Goal: Check status: Check status

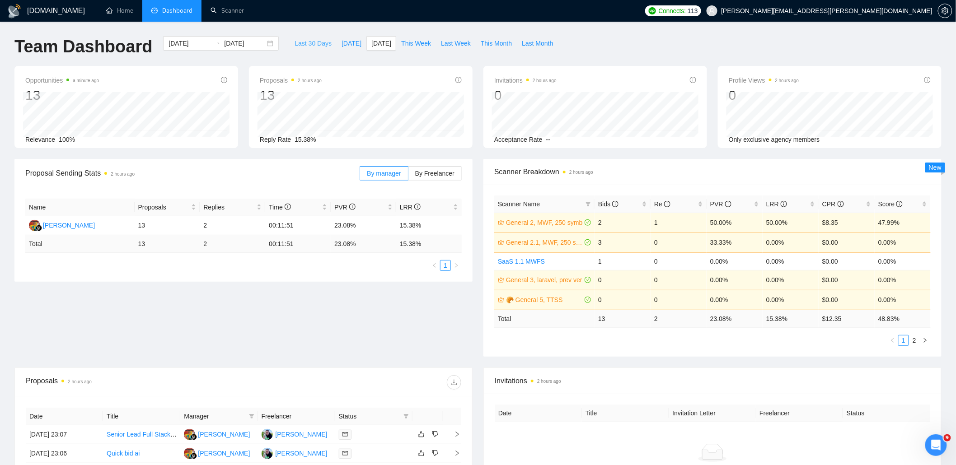
click at [308, 45] on span "Last 30 Days" at bounding box center [312, 43] width 37 height 10
type input "2025-08-24"
type input "2025-09-23"
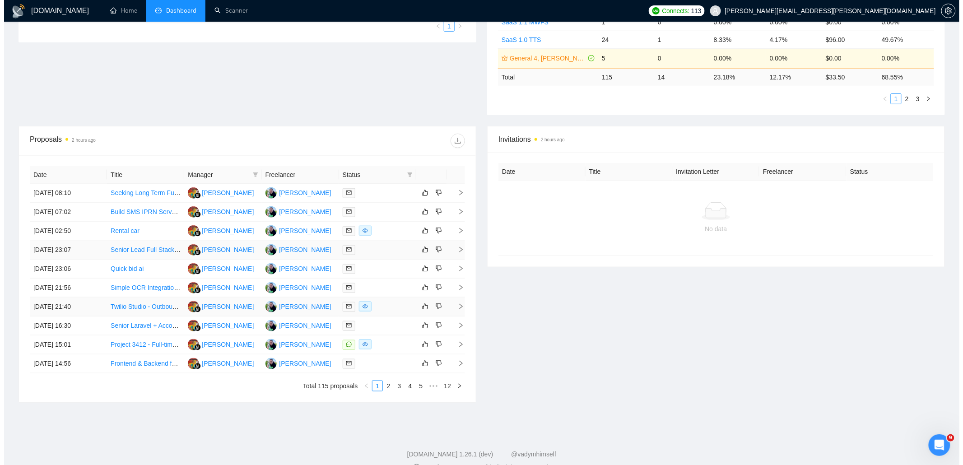
scroll to position [241, 0]
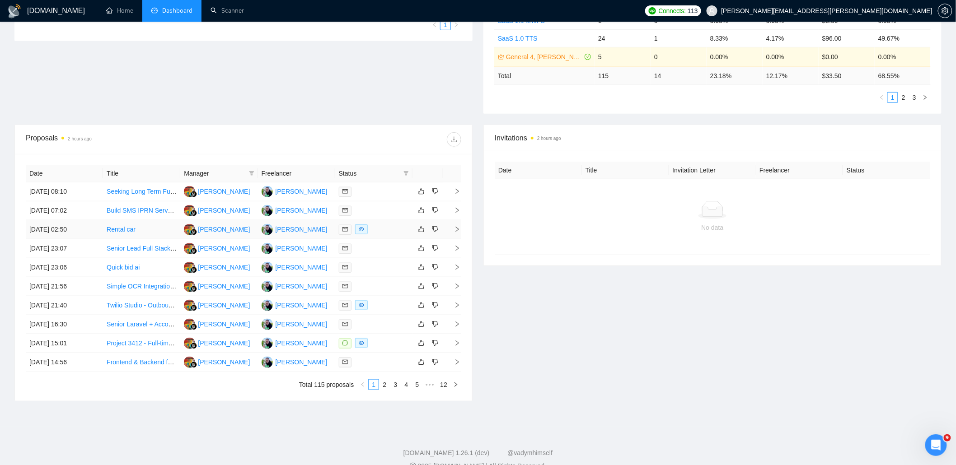
click at [378, 231] on div at bounding box center [374, 229] width 70 height 10
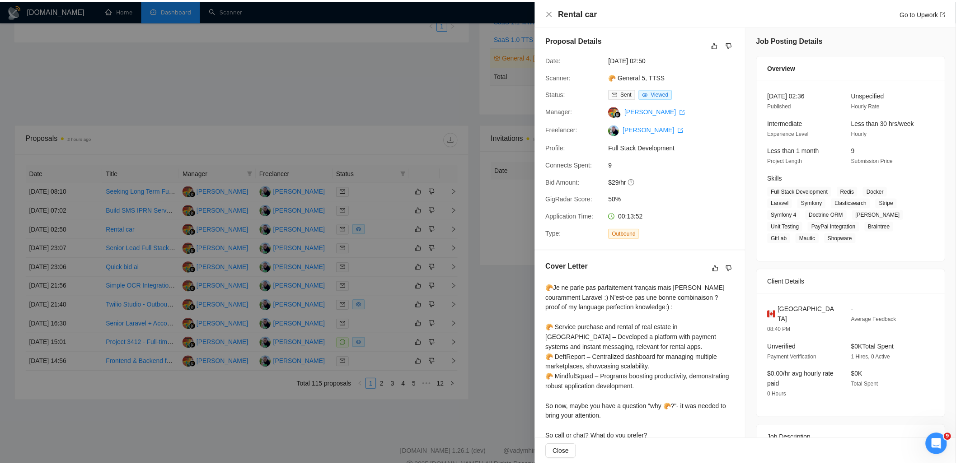
scroll to position [0, 0]
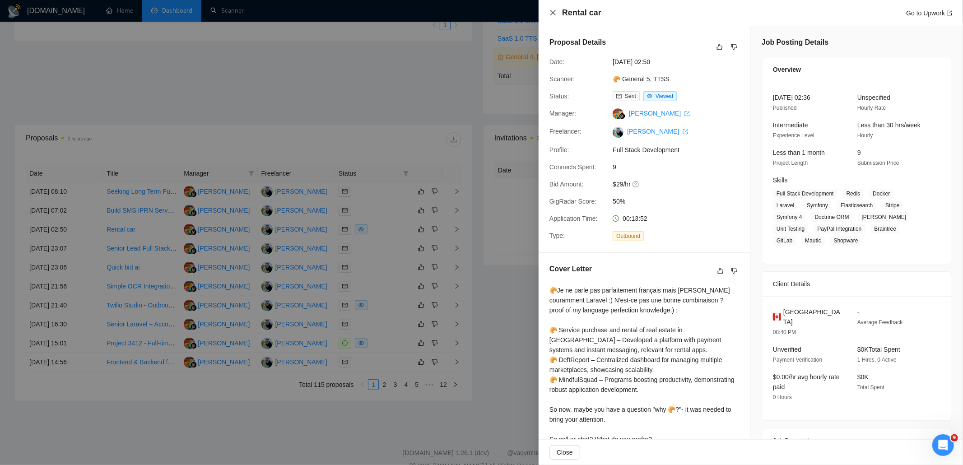
click at [551, 11] on icon "close" at bounding box center [553, 12] width 7 height 7
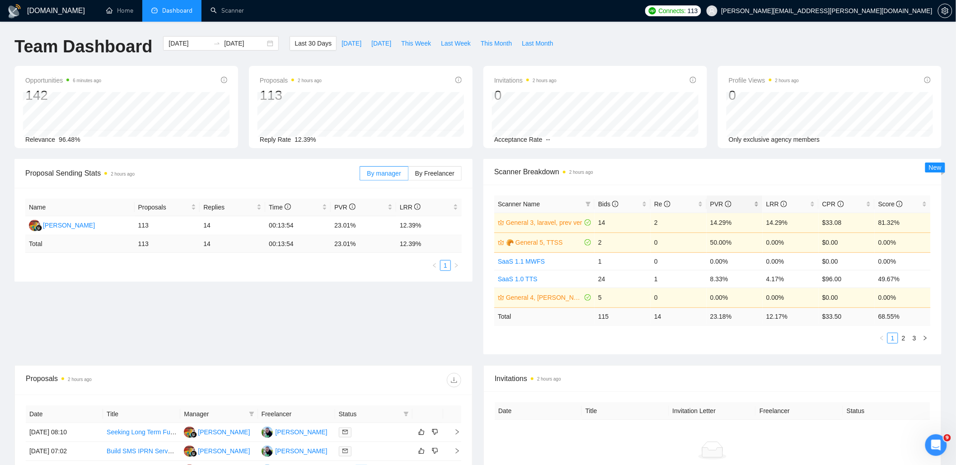
click at [744, 201] on span "PVR" at bounding box center [731, 204] width 42 height 10
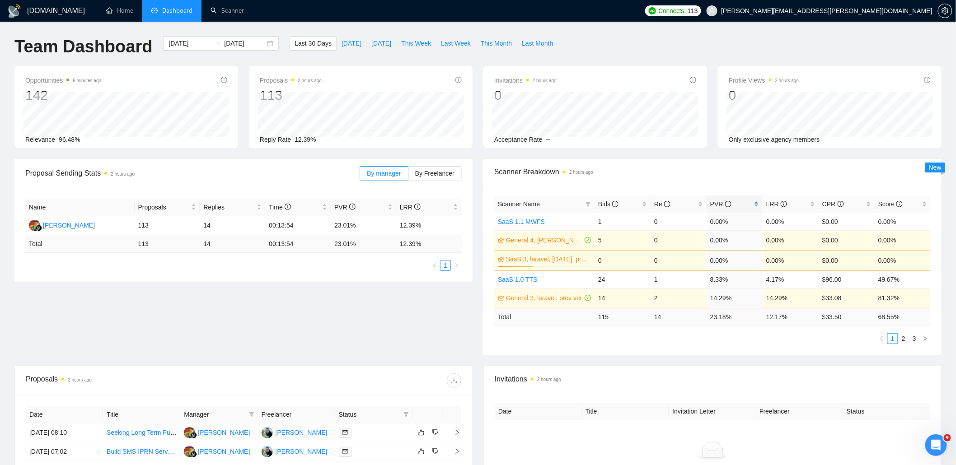
click at [752, 201] on div "PVR" at bounding box center [734, 204] width 49 height 10
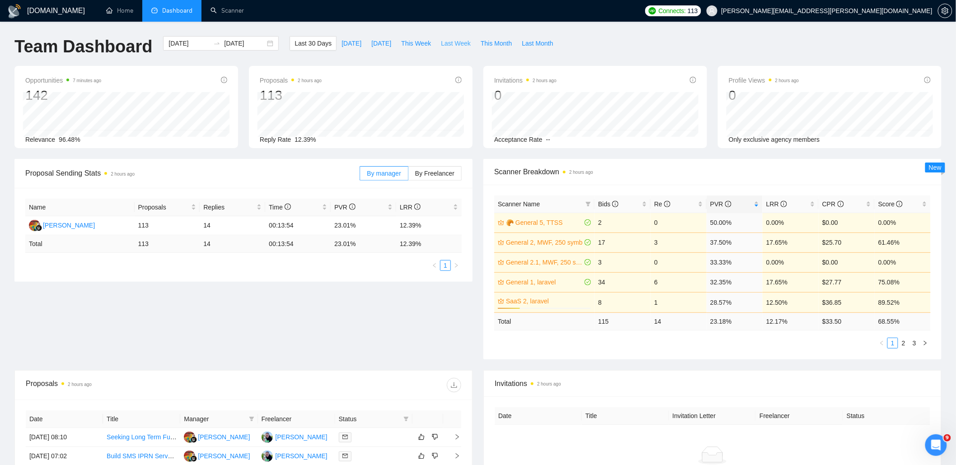
click at [466, 43] on span "Last Week" at bounding box center [456, 43] width 30 height 10
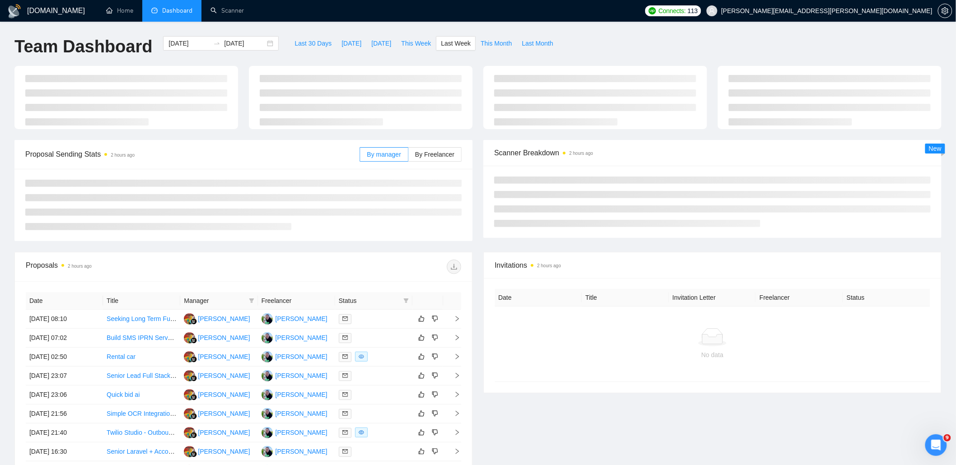
type input "2025-09-15"
type input "2025-09-21"
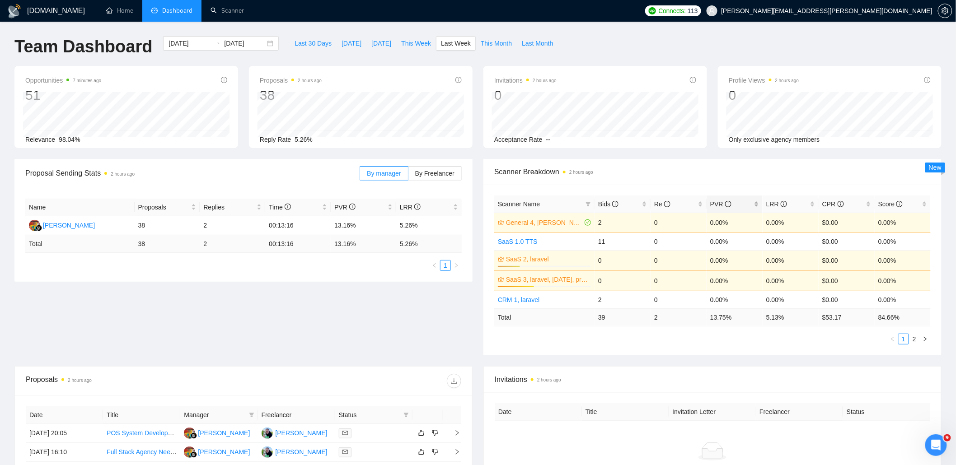
click at [751, 203] on span "PVR" at bounding box center [731, 204] width 42 height 10
click at [751, 202] on span "PVR" at bounding box center [731, 204] width 42 height 10
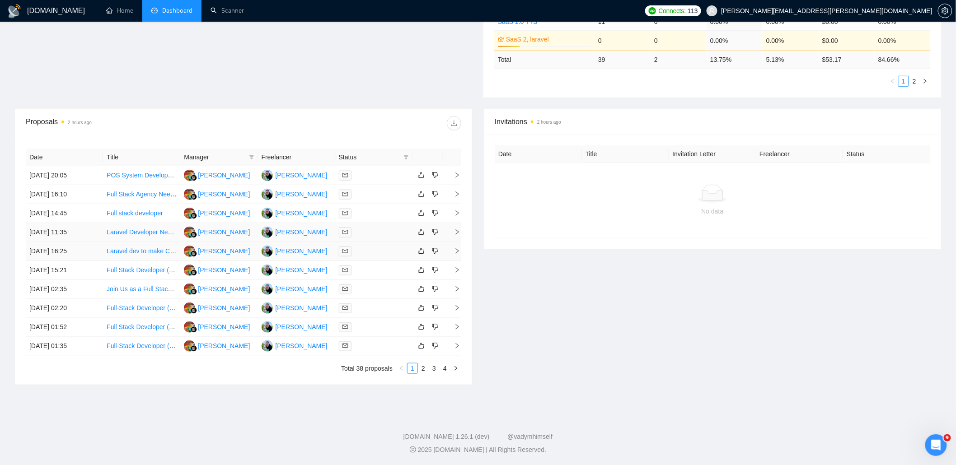
scroll to position [261, 0]
click at [422, 366] on link "2" at bounding box center [423, 368] width 10 height 10
click at [435, 368] on link "3" at bounding box center [434, 368] width 10 height 10
click at [409, 368] on link "1" at bounding box center [412, 368] width 10 height 10
